Goal: Task Accomplishment & Management: Manage account settings

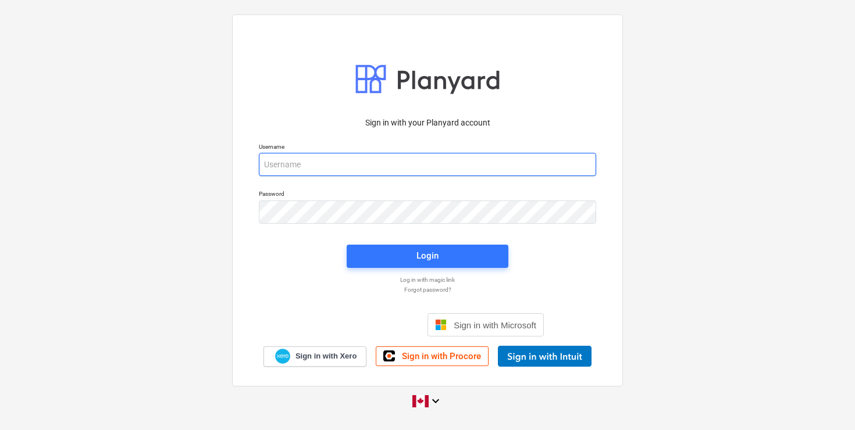
type input "[EMAIL_ADDRESS][DOMAIN_NAME]"
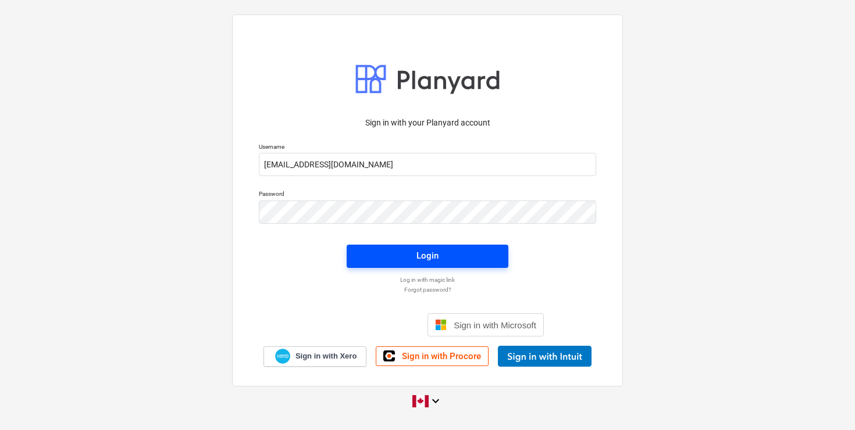
click at [424, 257] on div "Login" at bounding box center [427, 255] width 22 height 15
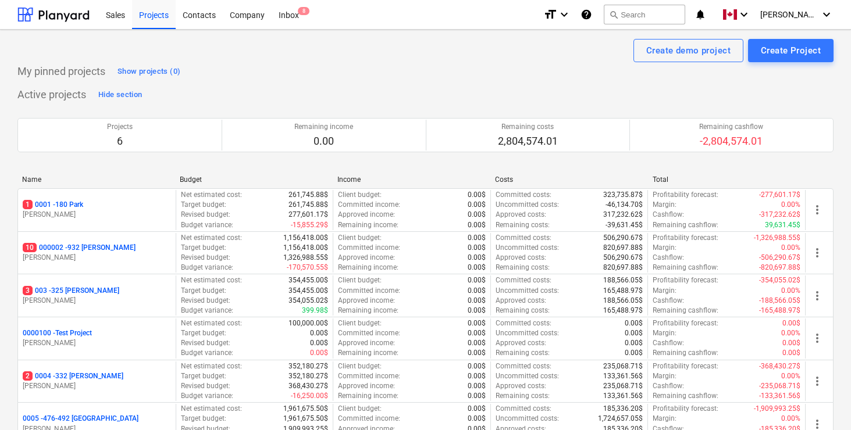
click at [459, 75] on div "My pinned projects Show projects (0)" at bounding box center [425, 71] width 816 height 19
click at [363, 87] on div "Active projects Hide section Projects 6 Remaining income 0.00 Remaining costs 2…" at bounding box center [425, 272] width 816 height 374
click at [811, 10] on span "[PERSON_NAME]" at bounding box center [789, 14] width 58 height 9
click at [785, 41] on div "Settings" at bounding box center [798, 45] width 70 height 19
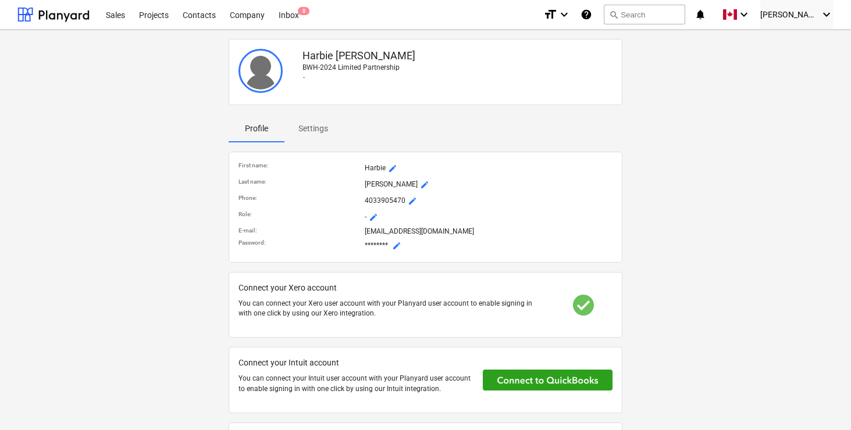
click at [172, 188] on div "[PERSON_NAME] BWH-2024 Limited Partnership - Profile Settings First name : Harb…" at bounding box center [425, 268] width 825 height 468
click at [67, 12] on div at bounding box center [53, 14] width 72 height 29
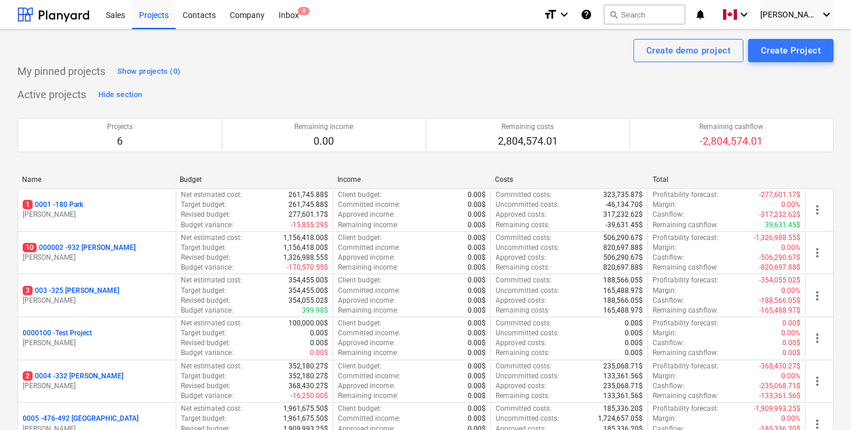
click at [255, 72] on div "My pinned projects Show projects (0)" at bounding box center [425, 71] width 816 height 19
click at [253, 21] on div "Company" at bounding box center [247, 14] width 49 height 30
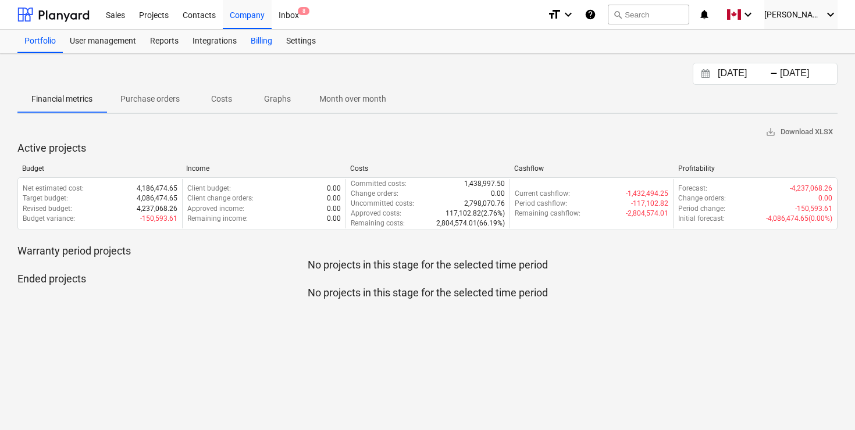
click at [263, 41] on div "Billing" at bounding box center [261, 41] width 35 height 23
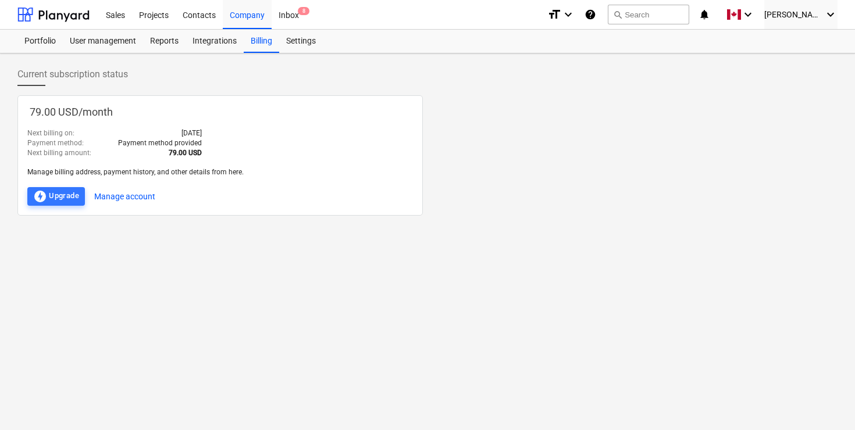
click at [177, 140] on p "Payment method provided" at bounding box center [160, 143] width 84 height 10
click at [233, 97] on div "79.00 USD / month Next billing on : [DATE] Payment method : Payment method prov…" at bounding box center [219, 155] width 405 height 120
click at [291, 41] on div "Settings" at bounding box center [301, 41] width 44 height 23
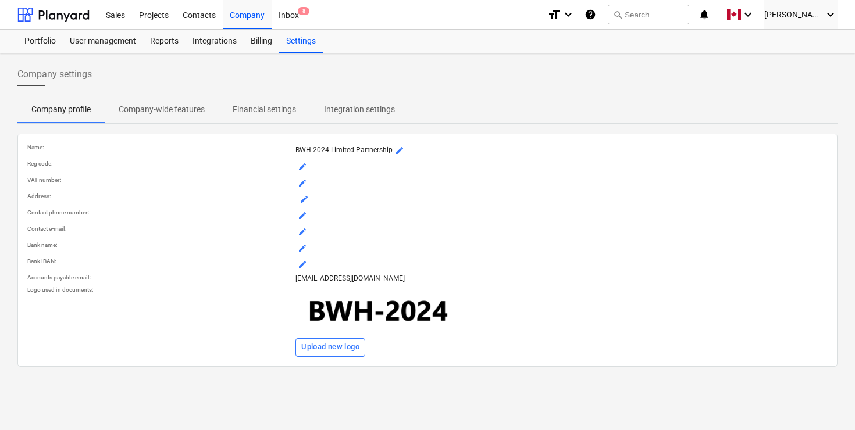
click at [266, 100] on span "Financial settings" at bounding box center [264, 109] width 91 height 19
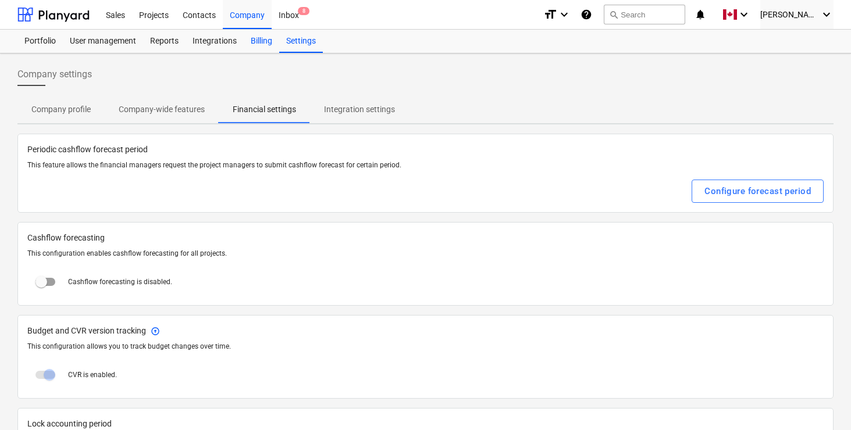
click at [259, 47] on div "Billing" at bounding box center [261, 41] width 35 height 23
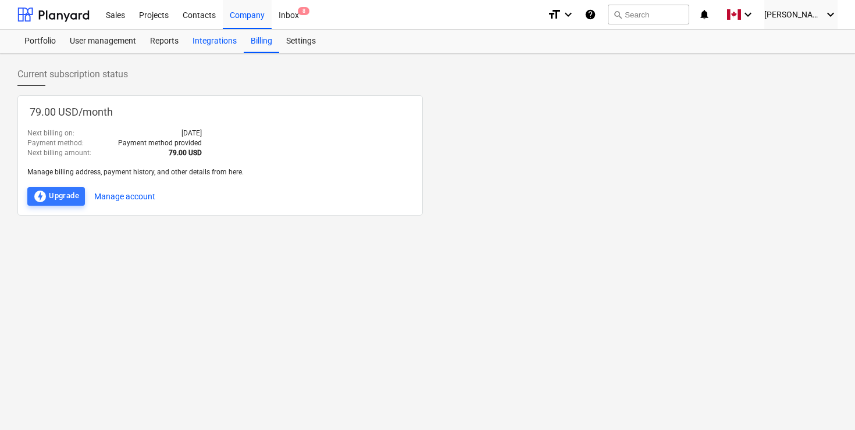
click at [212, 47] on div "Integrations" at bounding box center [214, 41] width 58 height 23
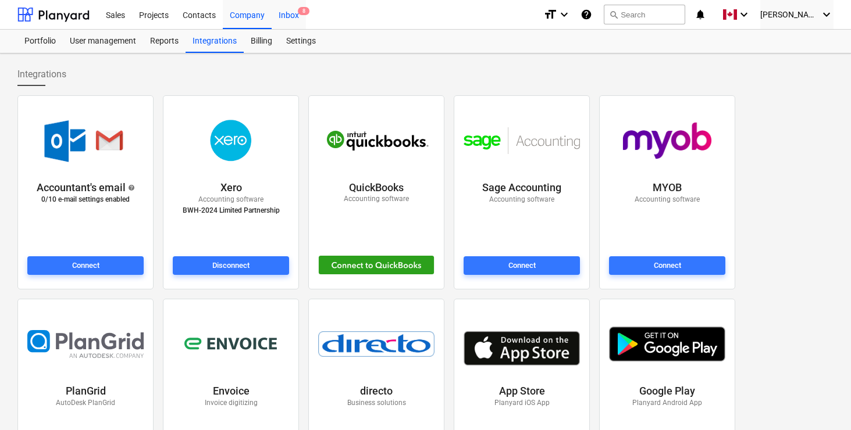
click at [285, 14] on div "Inbox 8" at bounding box center [288, 14] width 34 height 30
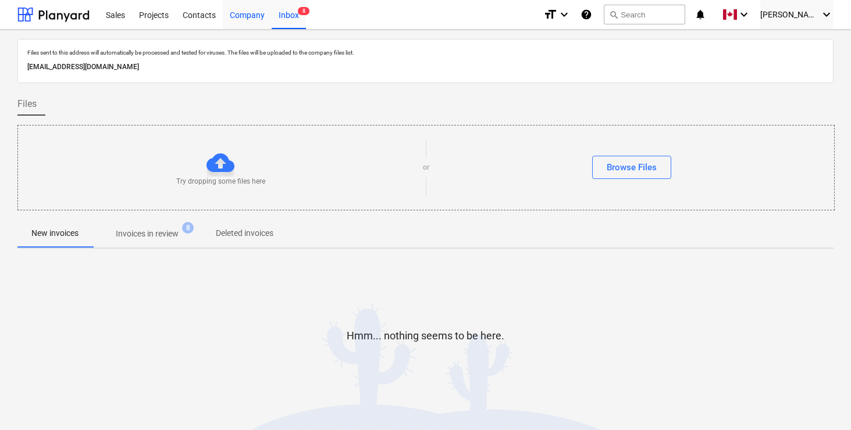
click at [241, 20] on div "Company" at bounding box center [247, 14] width 49 height 30
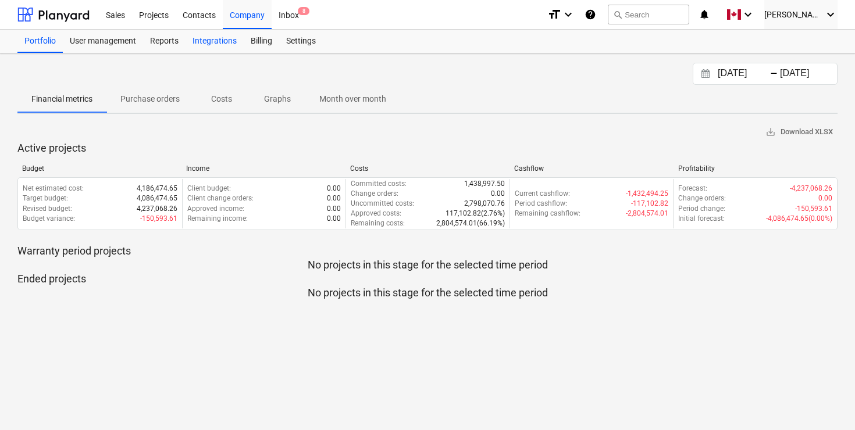
click at [225, 48] on div "Integrations" at bounding box center [214, 41] width 58 height 23
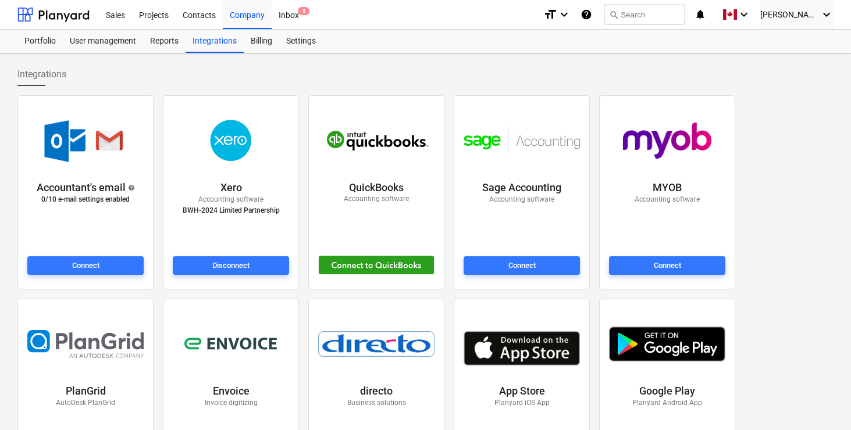
click at [357, 74] on div "Integrations" at bounding box center [425, 74] width 816 height 23
click at [165, 41] on div "Reports" at bounding box center [164, 41] width 42 height 23
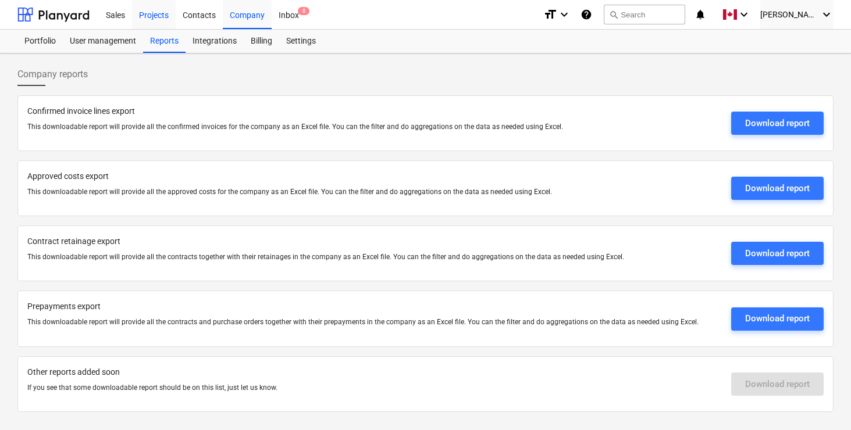
click at [146, 19] on div "Projects" at bounding box center [154, 14] width 44 height 30
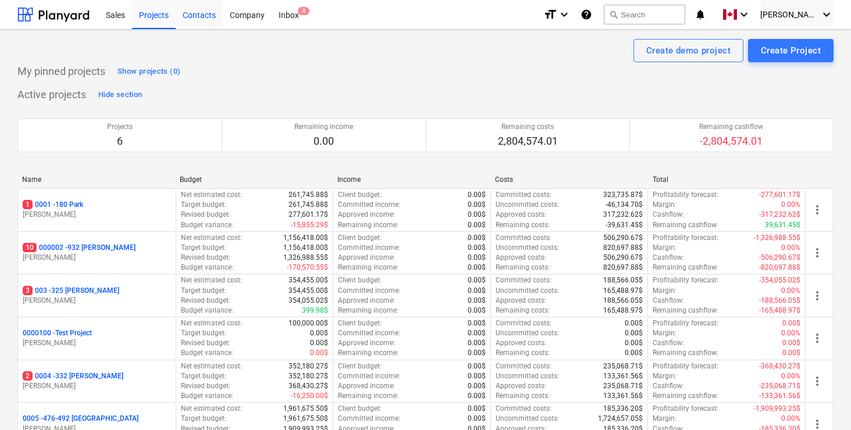
click at [194, 20] on div "Contacts" at bounding box center [199, 14] width 47 height 30
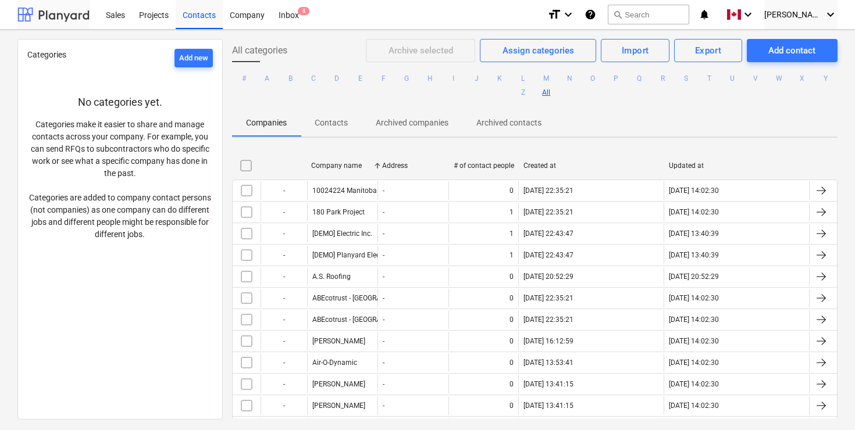
click at [75, 13] on div at bounding box center [53, 14] width 72 height 29
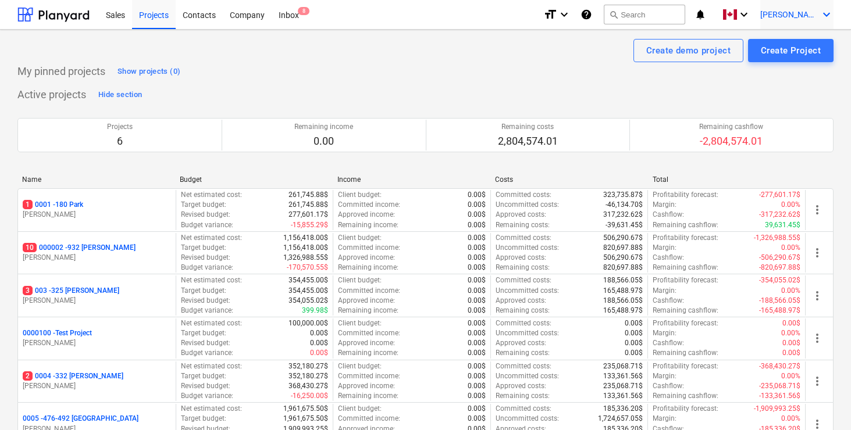
click at [813, 14] on span "[PERSON_NAME]" at bounding box center [789, 14] width 58 height 9
click at [583, 51] on div at bounding box center [425, 215] width 851 height 430
click at [506, 98] on div "Active projects Hide section Projects 6 Remaining income 0.00 Remaining costs 2…" at bounding box center [425, 272] width 816 height 374
click at [751, 16] on icon "keyboard_arrow_down" at bounding box center [744, 15] width 14 height 14
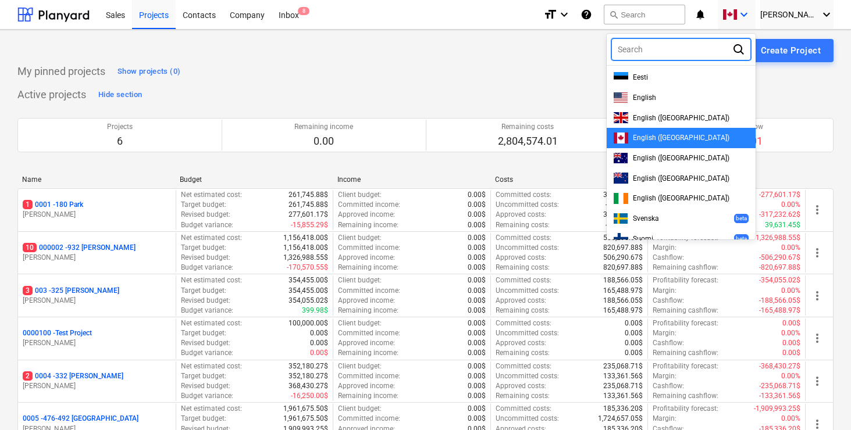
click at [557, 84] on div at bounding box center [425, 215] width 851 height 430
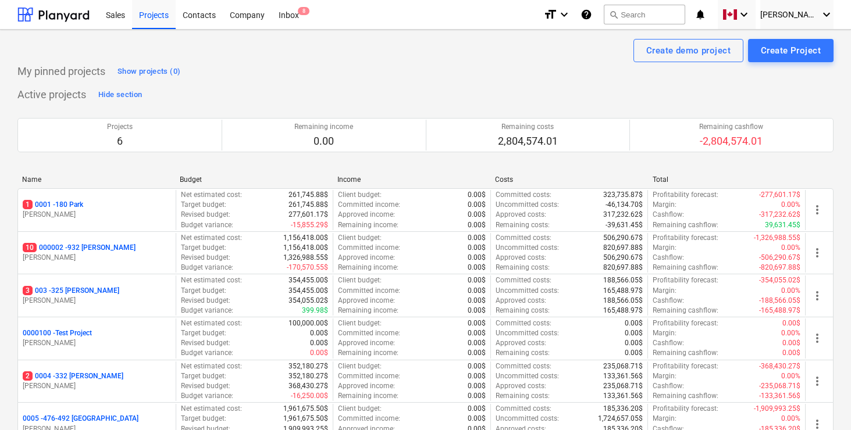
click at [557, 84] on div "My pinned projects Show projects (0) Active projects Hide section Projects 6 Re…" at bounding box center [425, 295] width 816 height 467
click at [285, 17] on div "Inbox 8" at bounding box center [288, 14] width 34 height 30
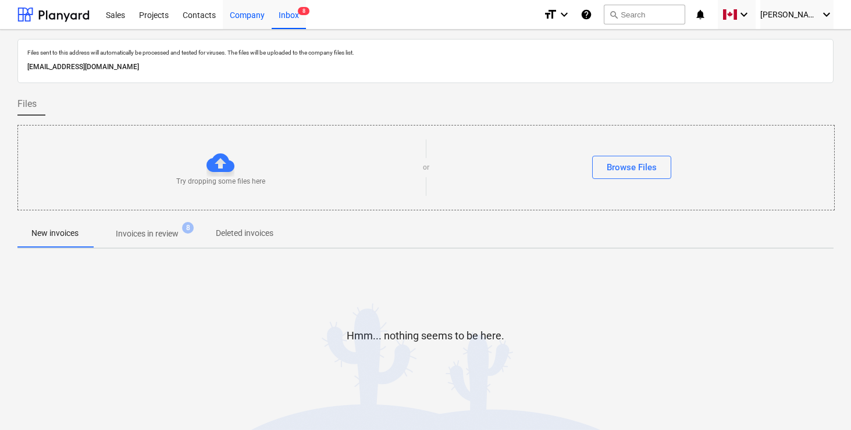
click at [228, 16] on div "Company" at bounding box center [247, 14] width 49 height 30
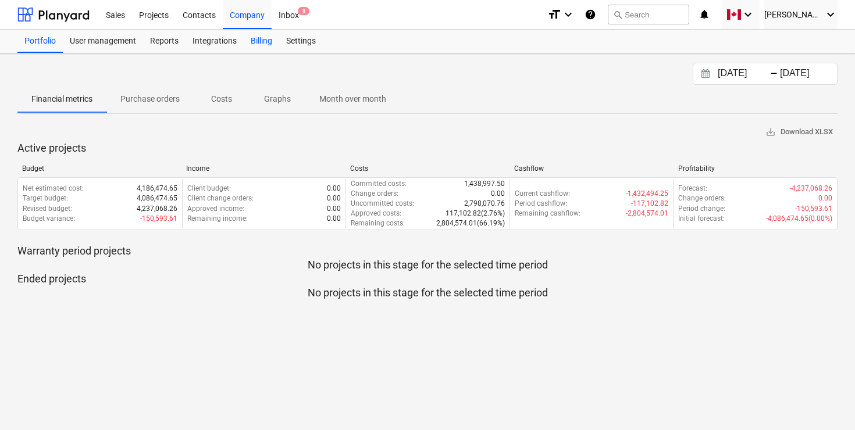
click at [257, 41] on div "Billing" at bounding box center [261, 41] width 35 height 23
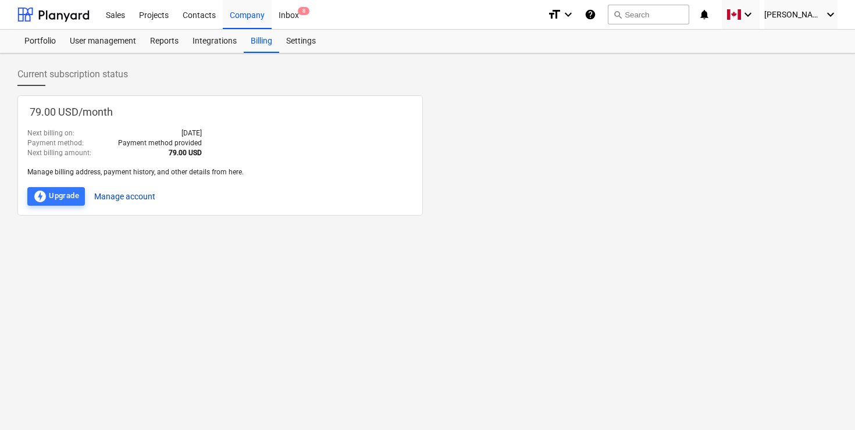
click at [133, 195] on button "Manage account" at bounding box center [124, 196] width 61 height 19
